Goal: Information Seeking & Learning: Learn about a topic

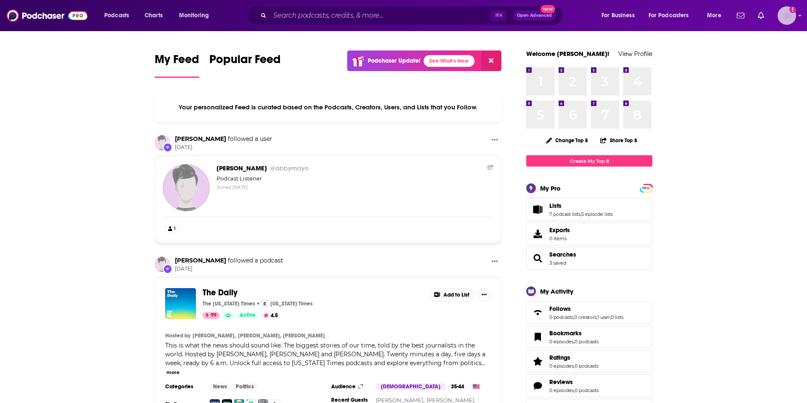
click at [783, 11] on img "Logged in as abbymayo" at bounding box center [787, 15] width 19 height 19
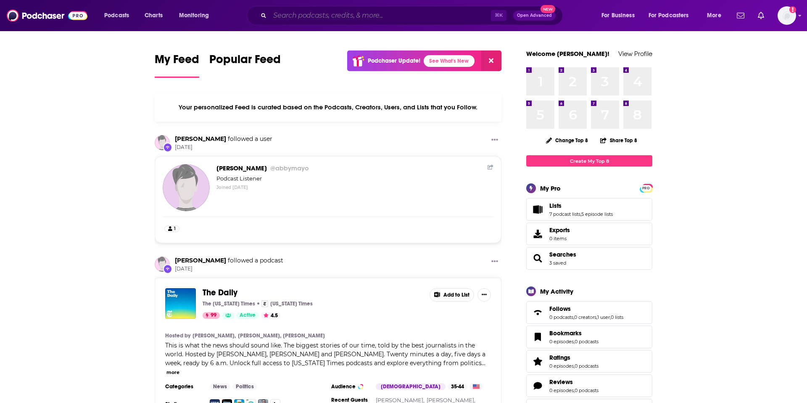
click at [341, 14] on input "Search podcasts, credits, & more..." at bounding box center [380, 15] width 221 height 13
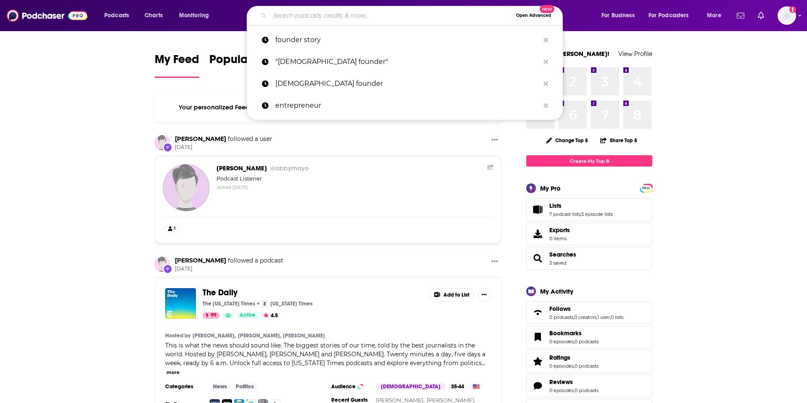
paste input "A Healthier, Happier You: The People Working to Make It Happen"
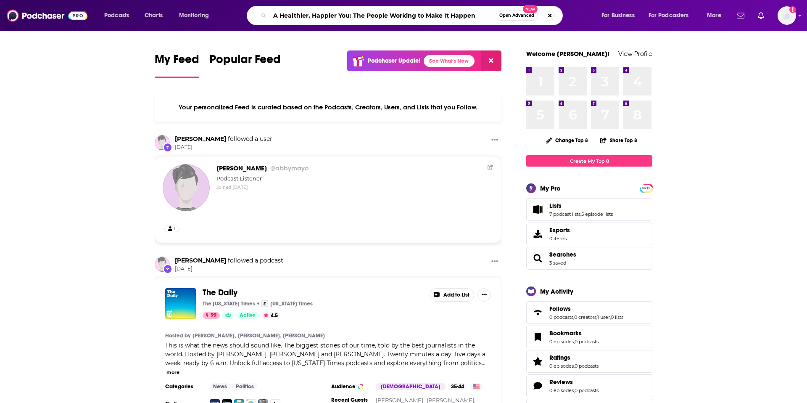
type input "A Healthier, Happier You: The People Working to Make It Happen"
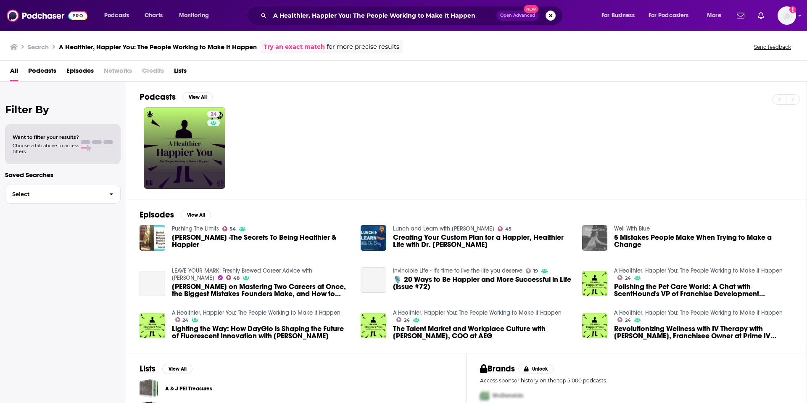
click at [185, 159] on link "24" at bounding box center [185, 148] width 82 height 82
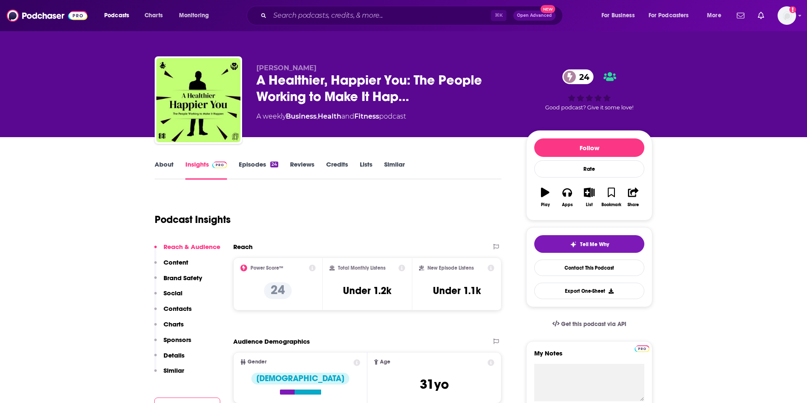
scroll to position [139, 0]
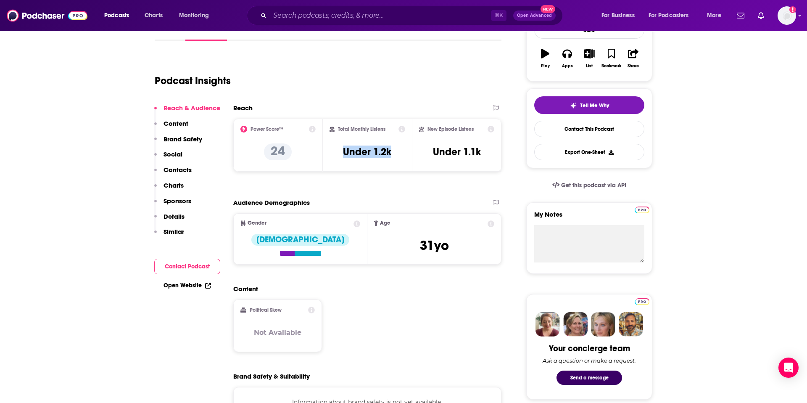
drag, startPoint x: 397, startPoint y: 155, endPoint x: 325, endPoint y: 153, distance: 72.8
click at [325, 153] on div "Total Monthly Listens Under 1.2k" at bounding box center [368, 145] width 90 height 53
copy h3 "Under 1.2k"
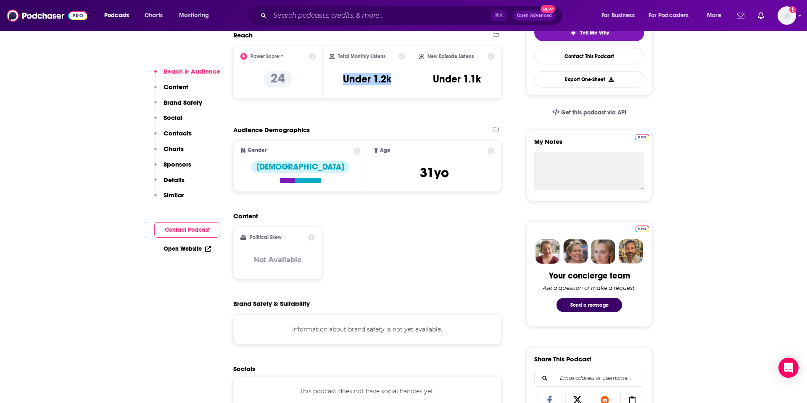
scroll to position [212, 0]
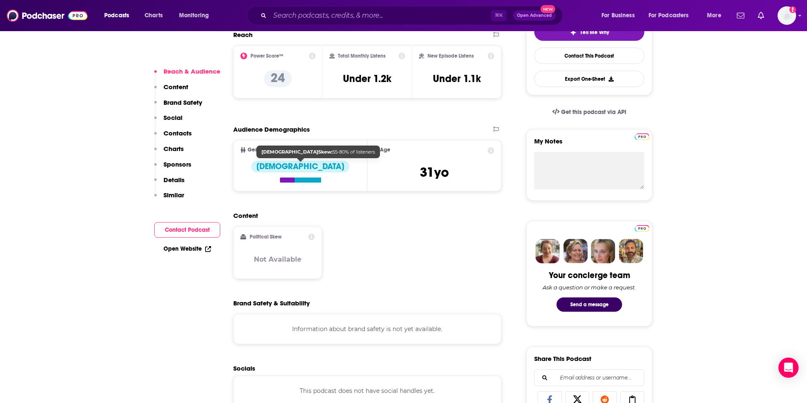
click at [297, 168] on div "[DEMOGRAPHIC_DATA]" at bounding box center [300, 167] width 98 height 12
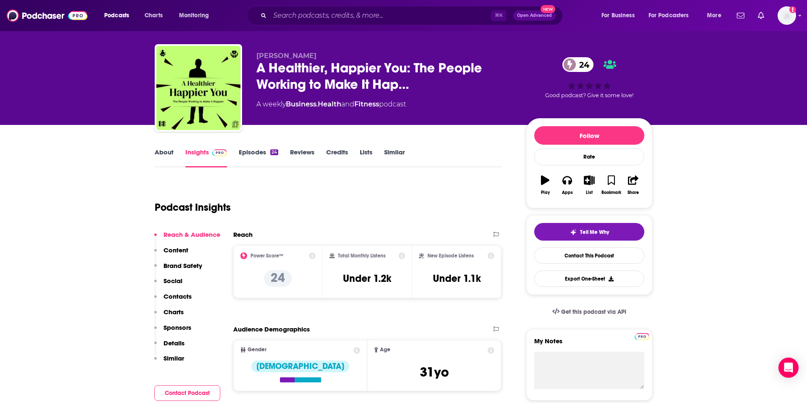
scroll to position [0, 0]
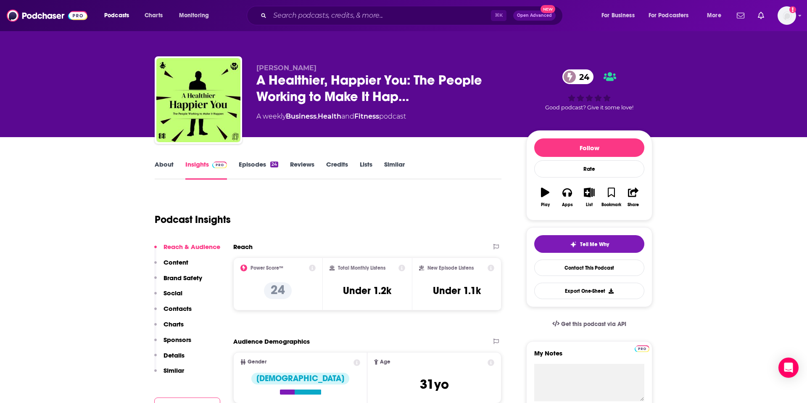
click at [254, 162] on link "Episodes 24" at bounding box center [259, 169] width 40 height 19
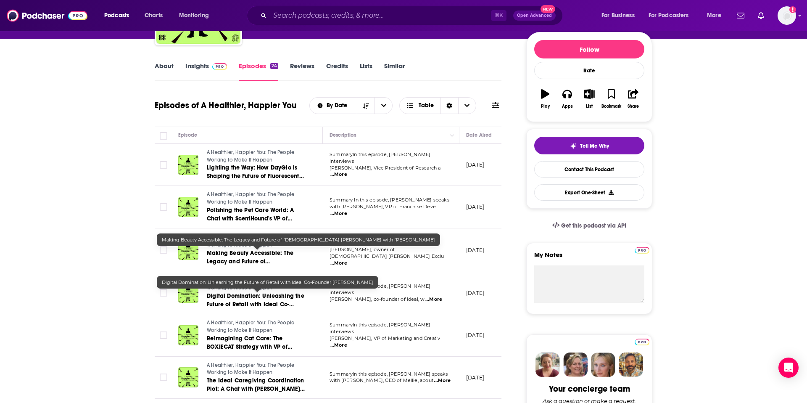
scroll to position [99, 0]
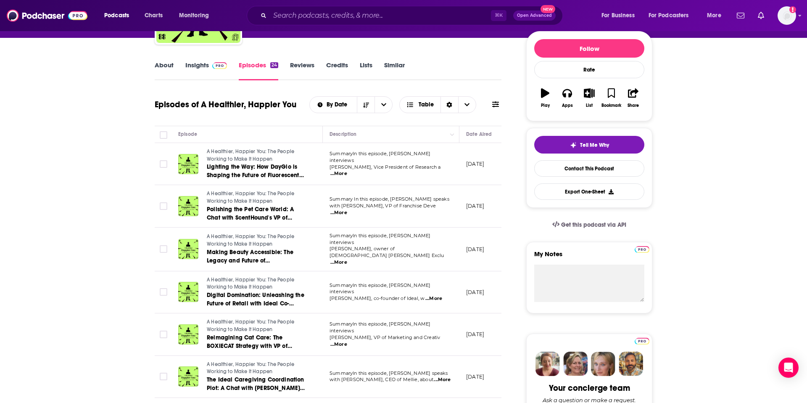
click at [221, 72] on link "Insights" at bounding box center [206, 70] width 42 height 19
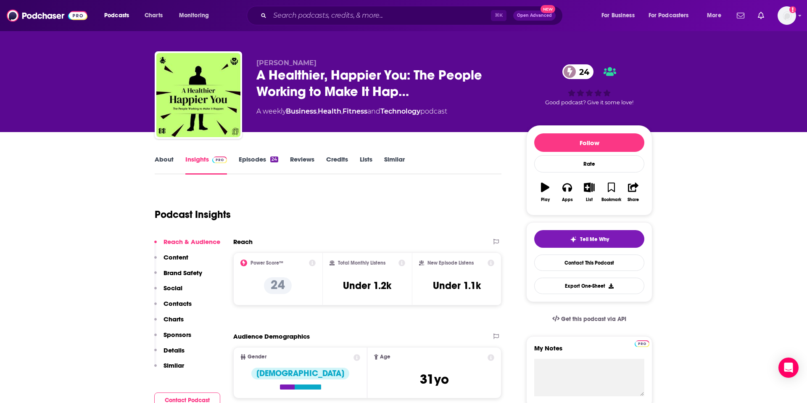
scroll to position [4, 0]
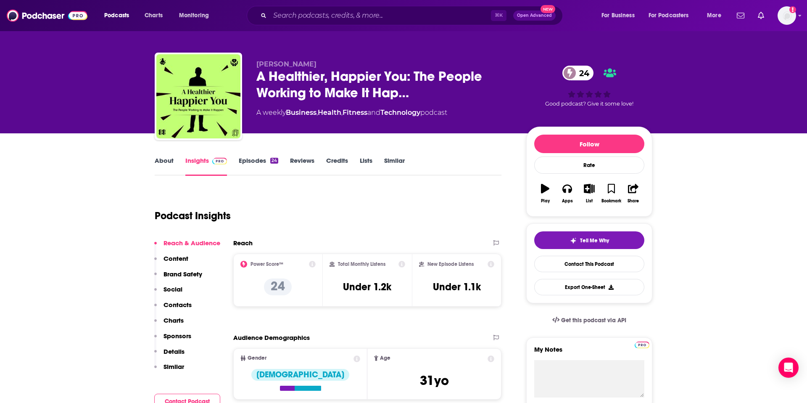
click at [398, 160] on link "Similar" at bounding box center [394, 165] width 21 height 19
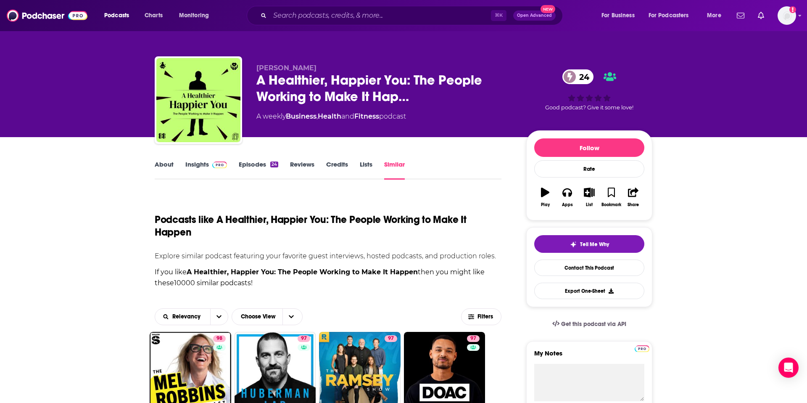
drag, startPoint x: 258, startPoint y: 69, endPoint x: 314, endPoint y: 69, distance: 55.9
click at [314, 69] on p "[PERSON_NAME]" at bounding box center [385, 68] width 257 height 8
copy span "[PERSON_NAME]"
